Goal: Check status: Check status

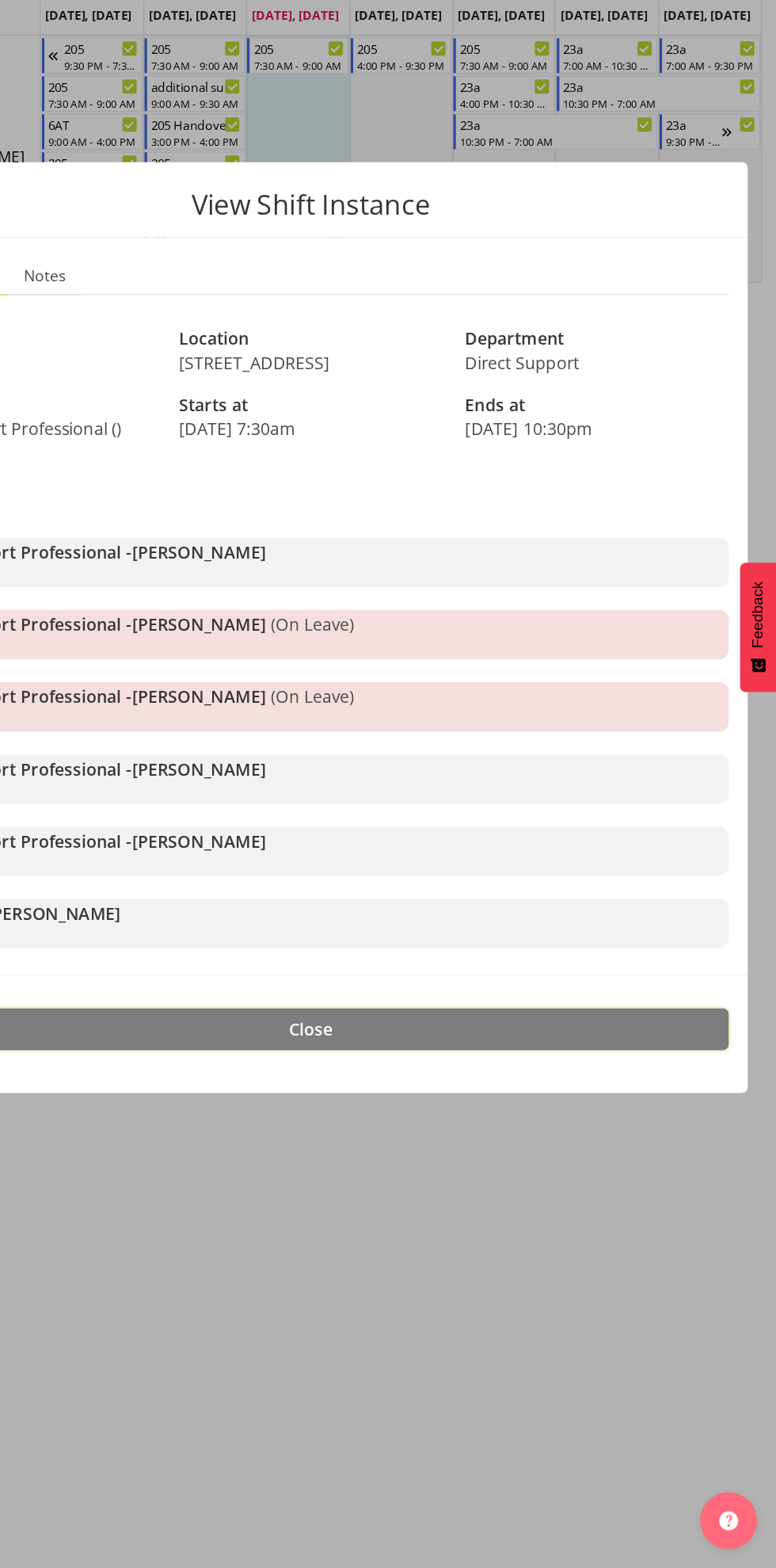
click at [641, 1129] on button "Close" at bounding box center [387, 1118] width 696 height 35
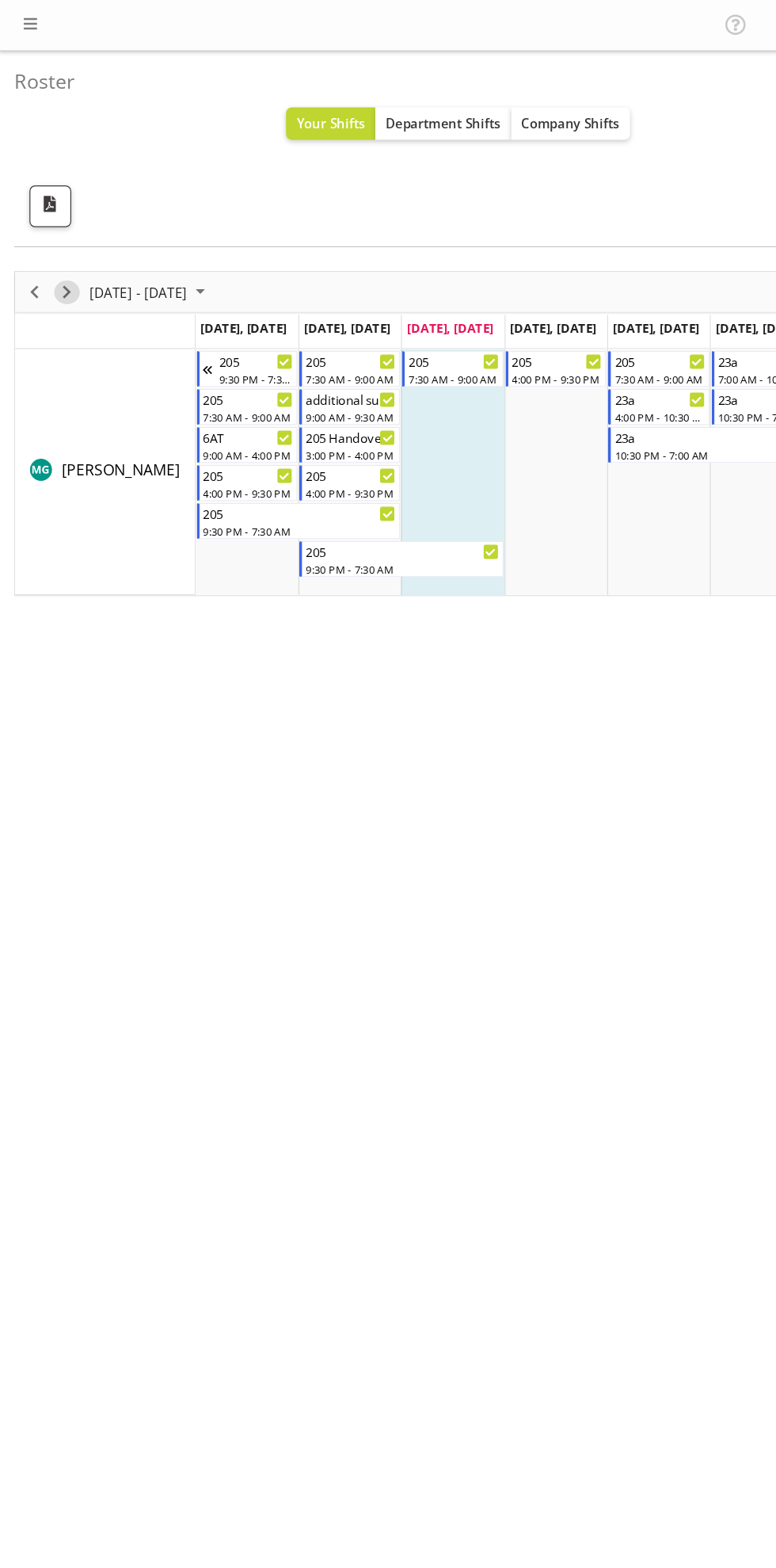
click at [54, 242] on span "Next" at bounding box center [55, 243] width 19 height 20
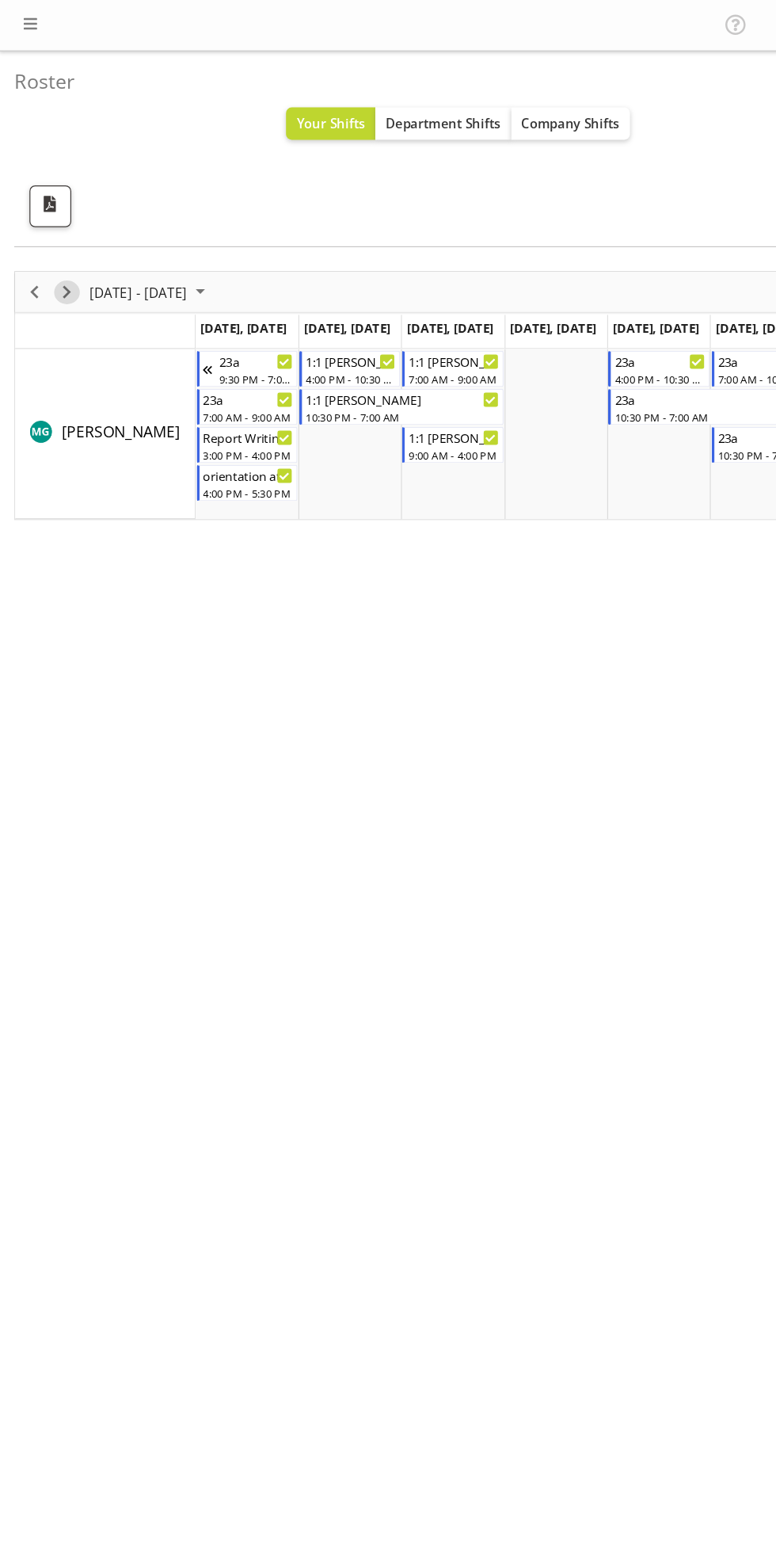
click at [56, 245] on span "Next" at bounding box center [55, 243] width 19 height 20
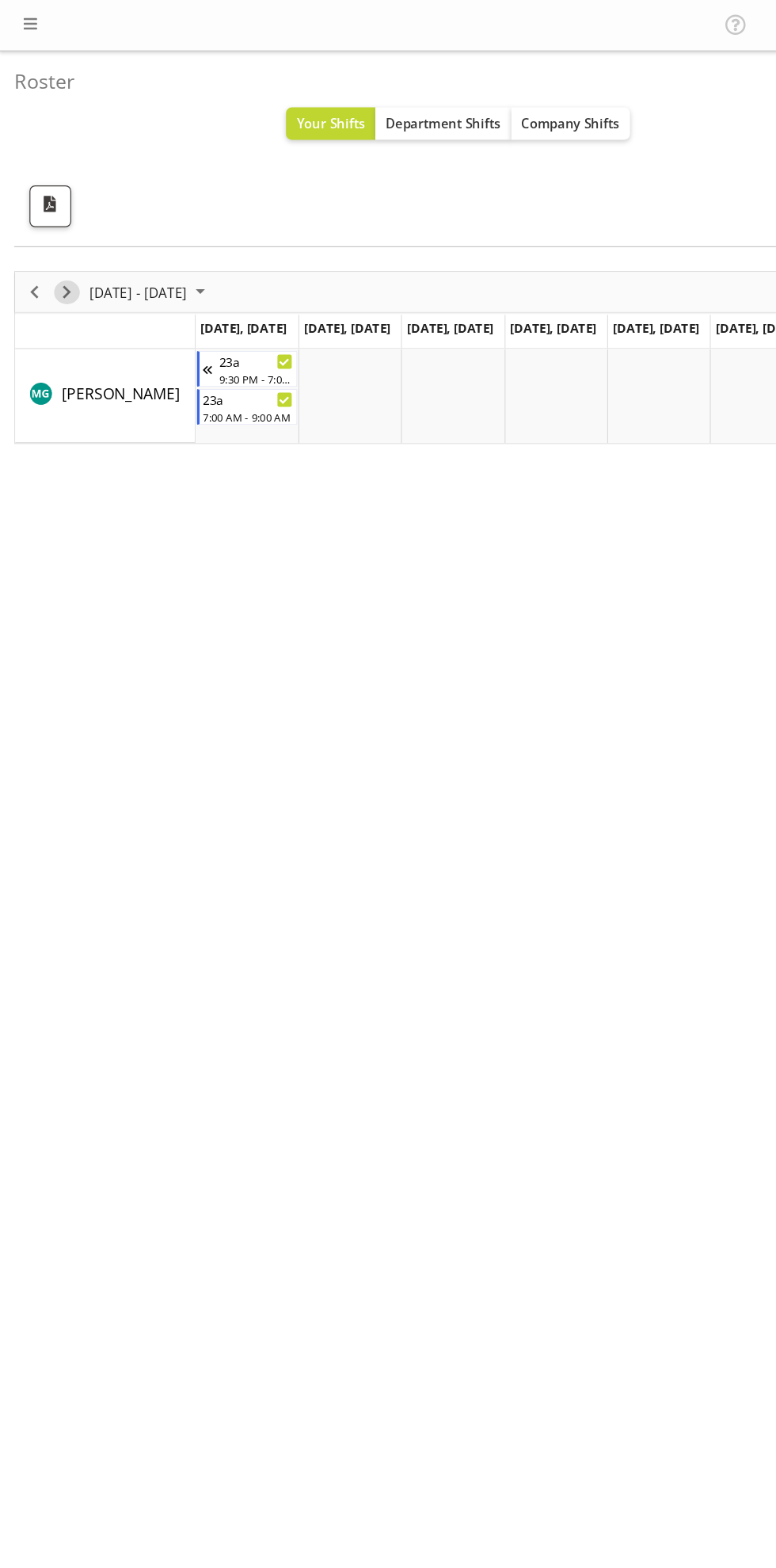
click at [54, 242] on span "Next" at bounding box center [55, 243] width 19 height 20
